Goal: Task Accomplishment & Management: Use online tool/utility

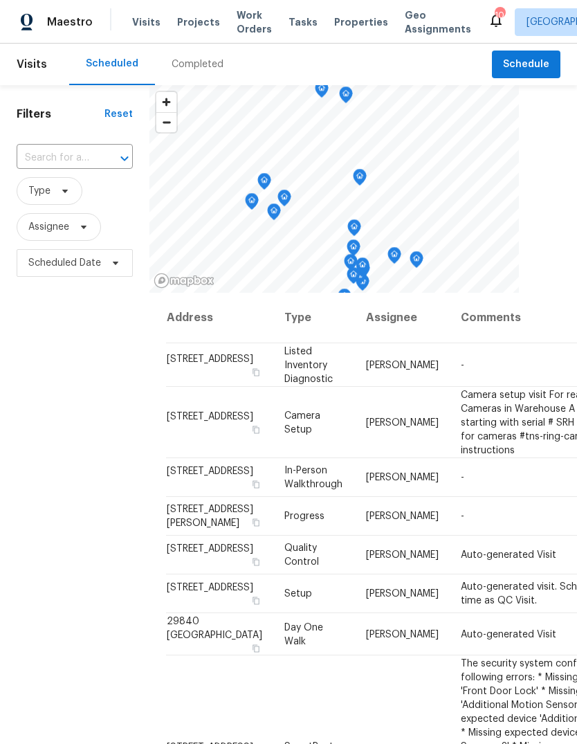
click at [204, 66] on div "Completed" at bounding box center [198, 64] width 52 height 14
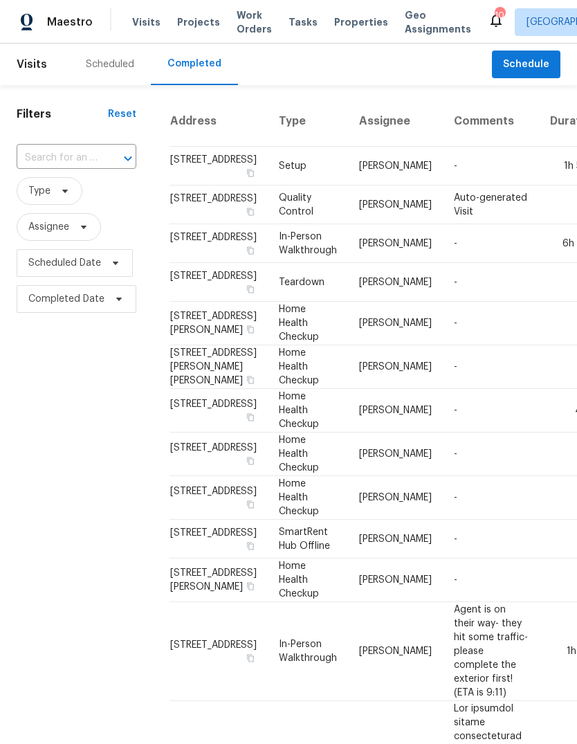
click at [116, 63] on div "Scheduled" at bounding box center [110, 64] width 48 height 14
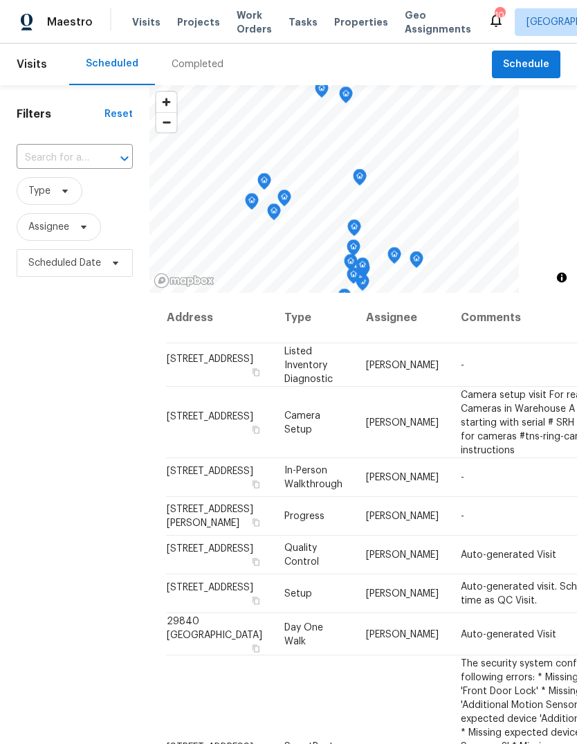
click at [350, 22] on span "Properties" at bounding box center [361, 22] width 54 height 14
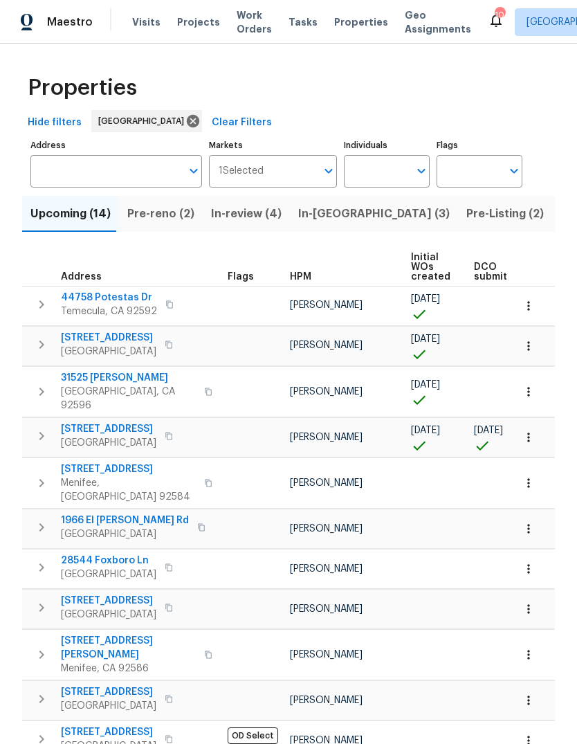
click at [366, 181] on input "Individuals" at bounding box center [376, 171] width 65 height 33
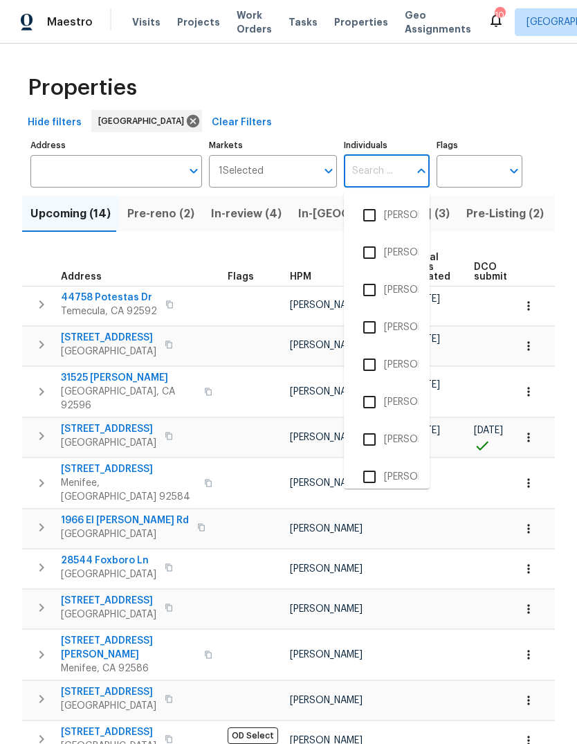
click at [155, 210] on span "Pre-reno (2)" at bounding box center [160, 213] width 67 height 19
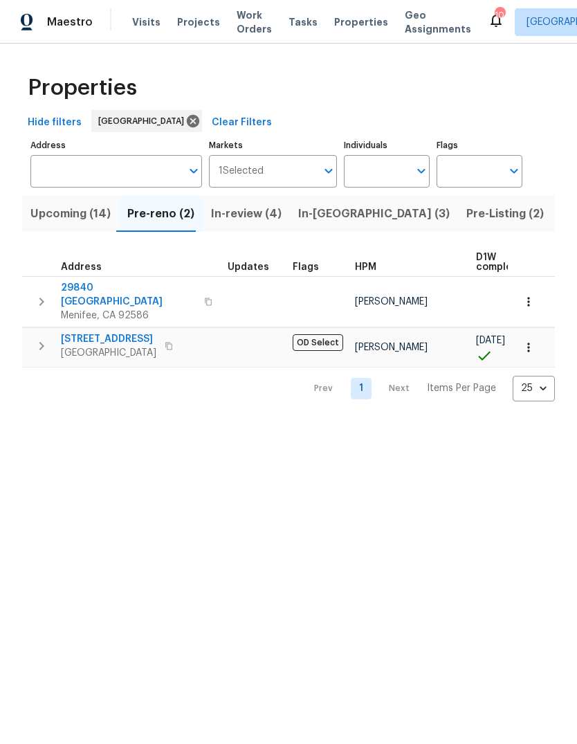
click at [385, 165] on input "Individuals" at bounding box center [376, 171] width 65 height 33
type input "[PERSON_NAME]"
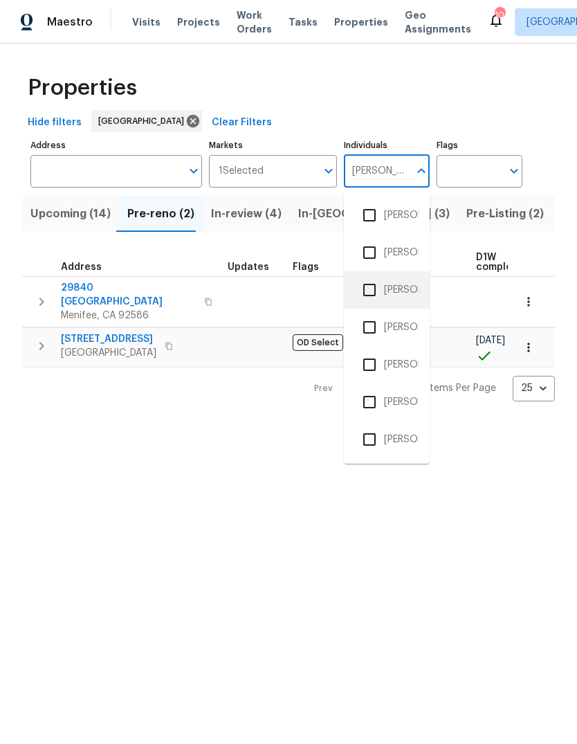
click at [400, 291] on li "[PERSON_NAME]" at bounding box center [387, 290] width 64 height 29
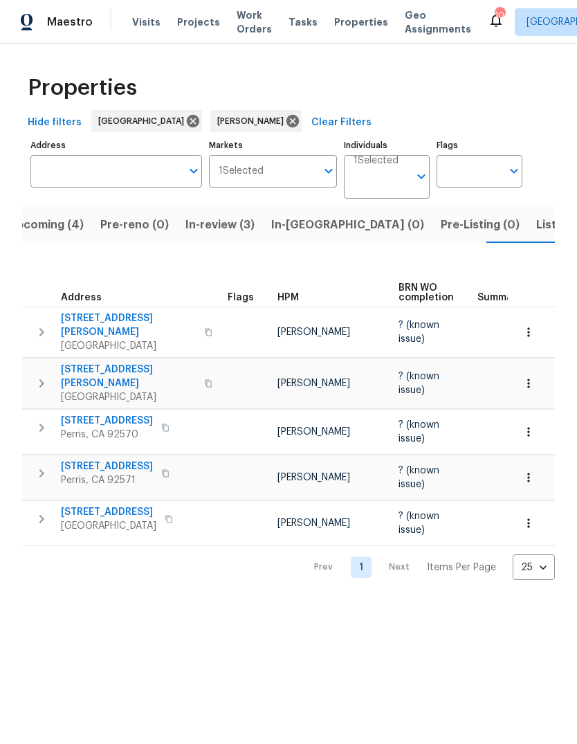
click at [293, 26] on span "Tasks" at bounding box center [303, 22] width 29 height 10
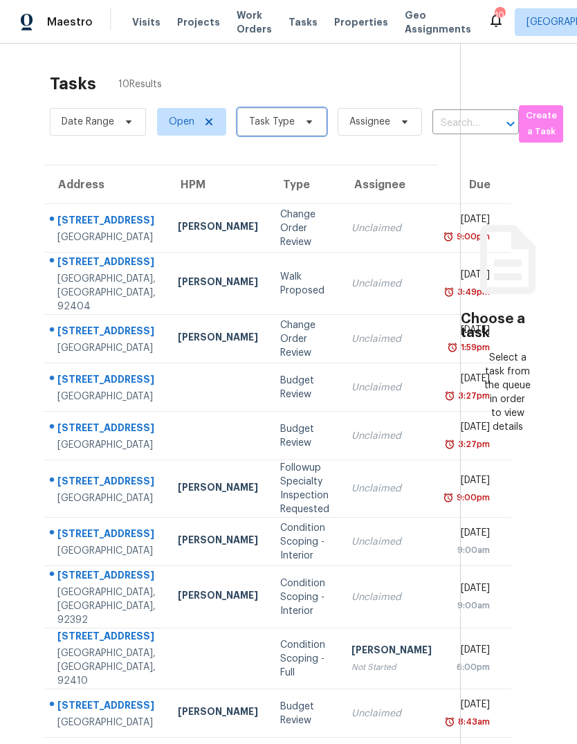
click at [300, 127] on span at bounding box center [307, 121] width 15 height 11
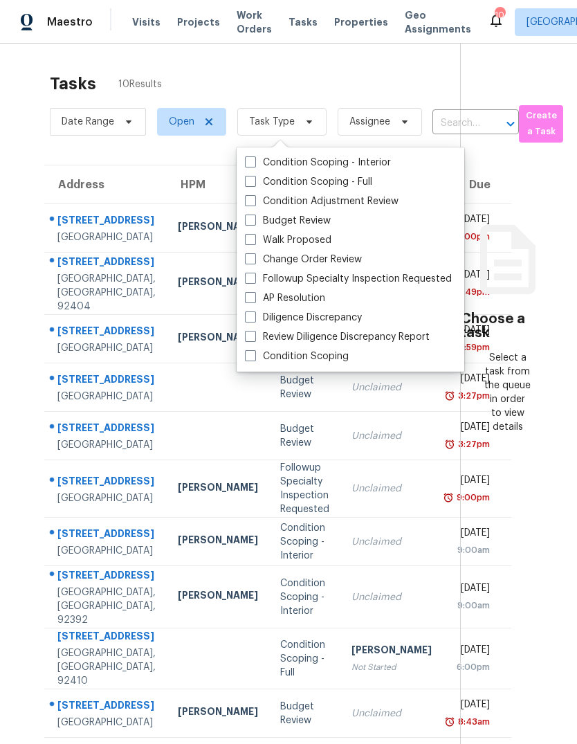
click at [304, 215] on label "Budget Review" at bounding box center [288, 221] width 86 height 14
click at [254, 215] on input "Budget Review" at bounding box center [249, 218] width 9 height 9
checkbox input "true"
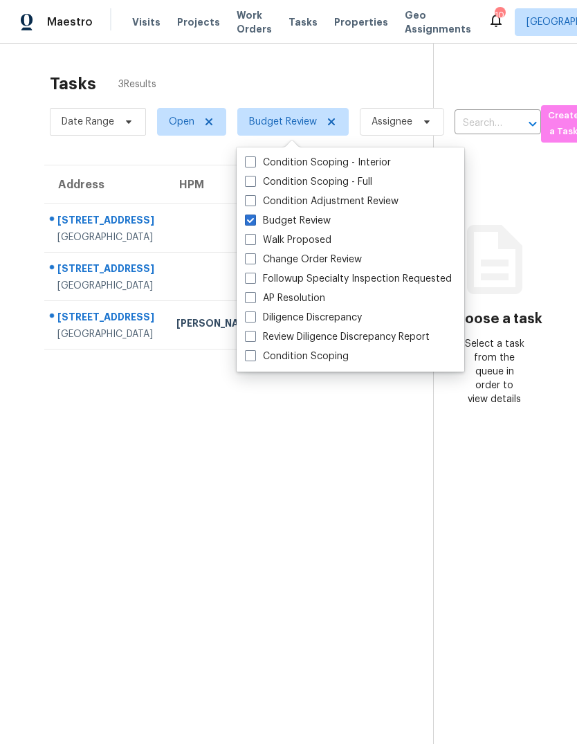
click at [109, 535] on section "Tasks 3 Results Date Range Open Budget Review Assignee ​ Create a Task Address …" at bounding box center [227, 427] width 411 height 722
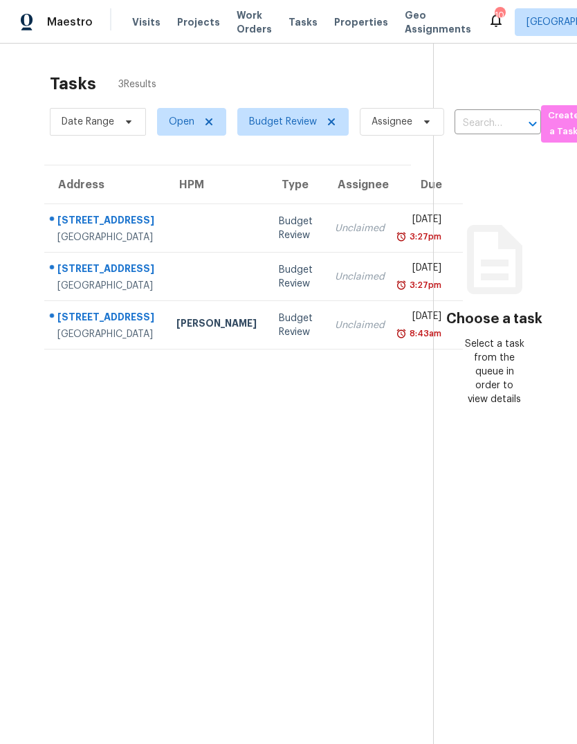
click at [279, 339] on div "Budget Review" at bounding box center [296, 326] width 34 height 28
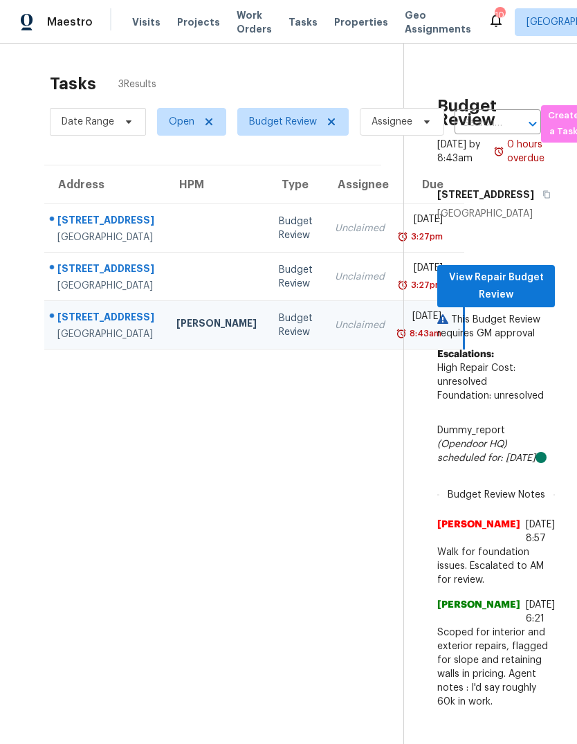
click at [186, 278] on div at bounding box center [217, 276] width 80 height 3
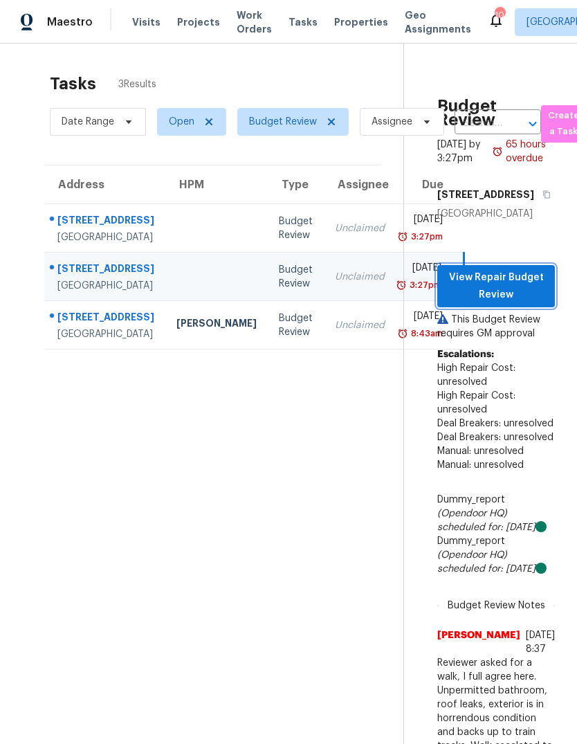
click at [517, 303] on span "View Repair Budget Review" at bounding box center [497, 286] width 96 height 34
